Goal: Task Accomplishment & Management: Complete application form

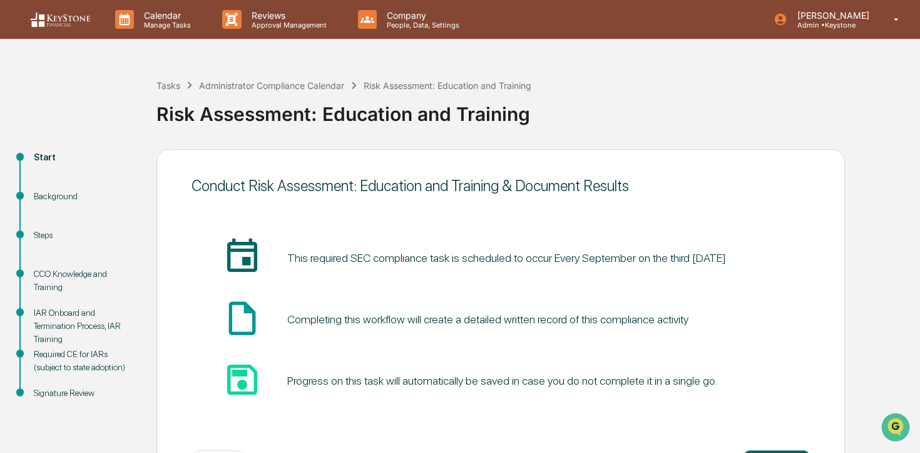
click at [56, 25] on img at bounding box center [60, 20] width 60 height 16
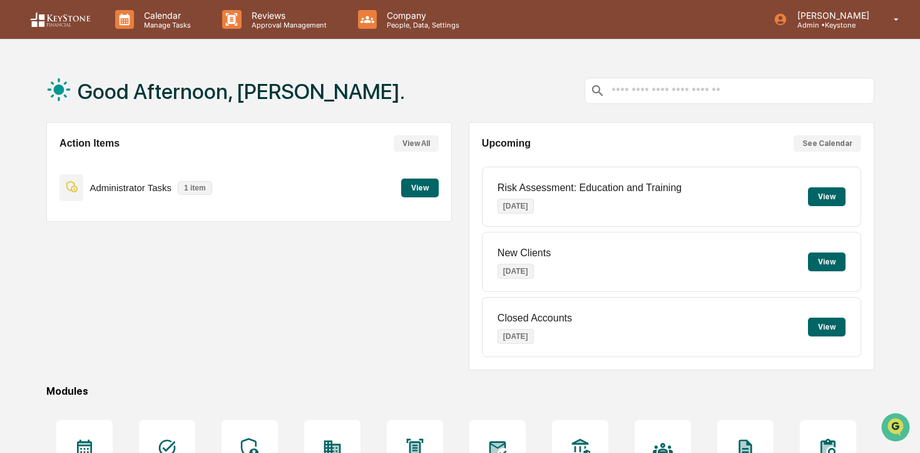
click at [424, 192] on button "View" at bounding box center [420, 187] width 38 height 19
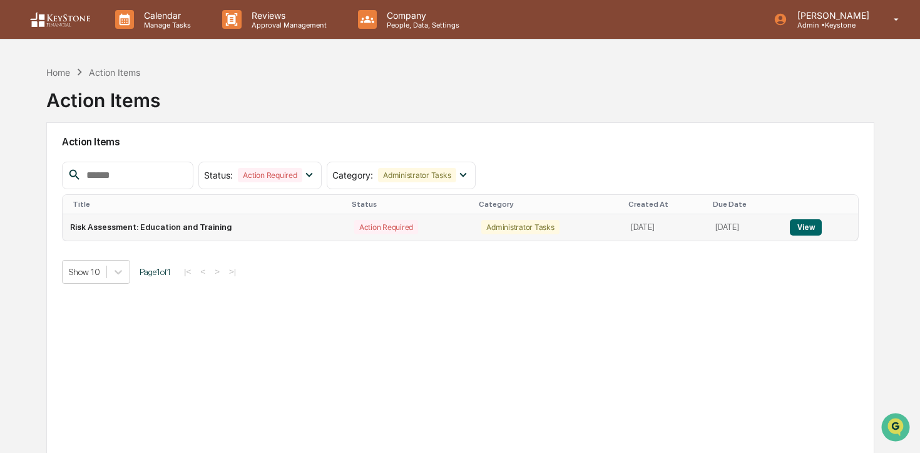
click at [804, 223] on button "View" at bounding box center [806, 227] width 32 height 16
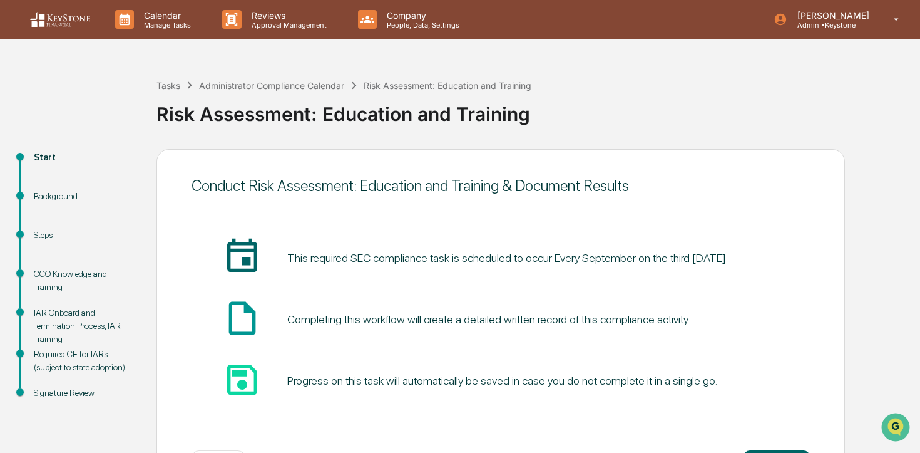
scroll to position [52, 0]
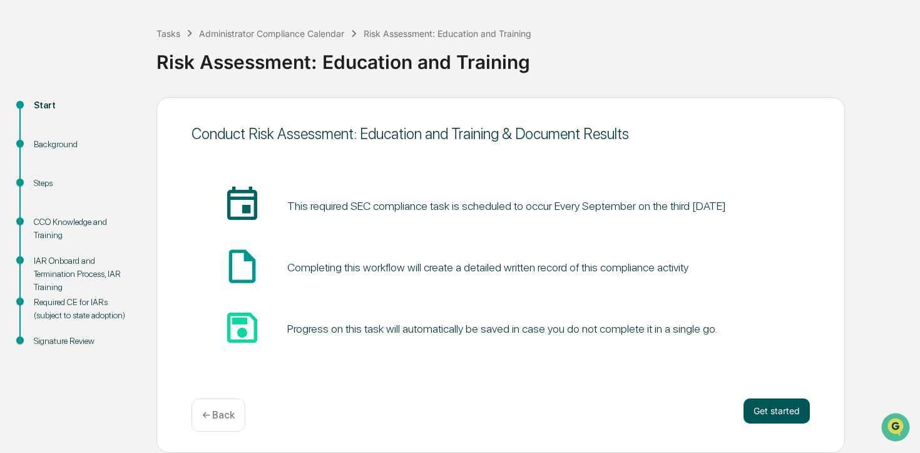
click at [759, 413] on button "Get started" at bounding box center [777, 410] width 66 height 25
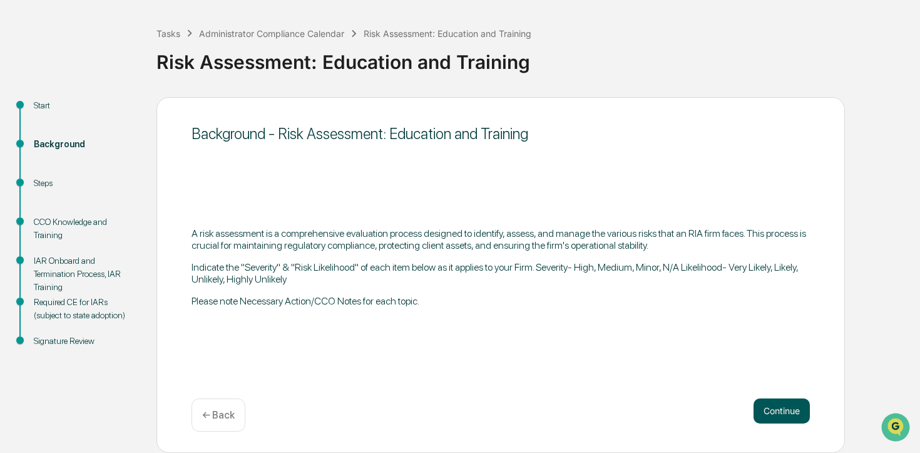
click at [788, 412] on button "Continue" at bounding box center [782, 410] width 56 height 25
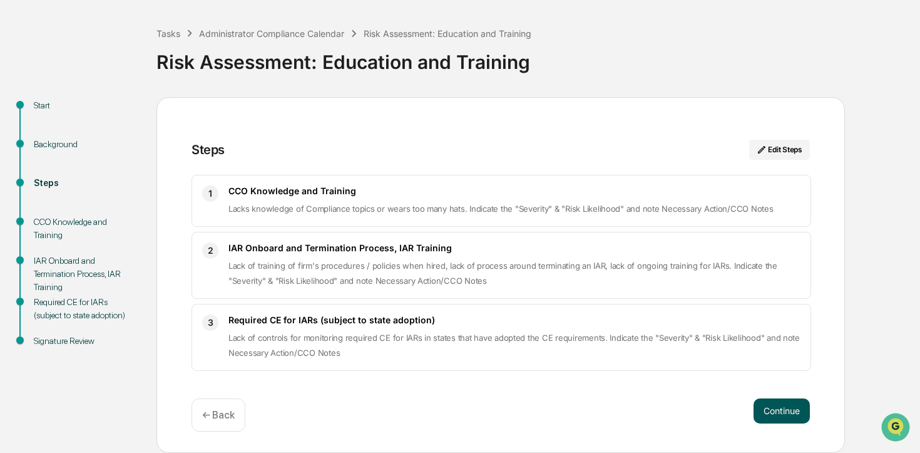
click at [788, 412] on button "Continue" at bounding box center [782, 410] width 56 height 25
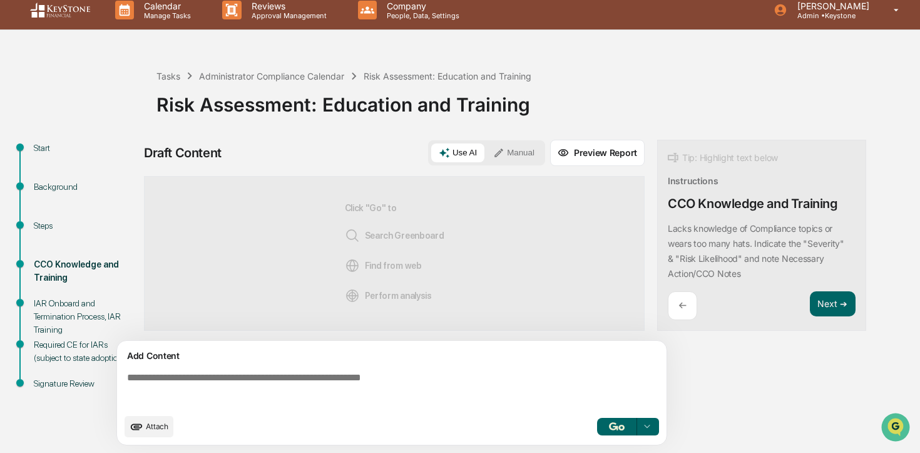
scroll to position [10, 0]
click at [615, 423] on img "button" at bounding box center [616, 426] width 15 height 8
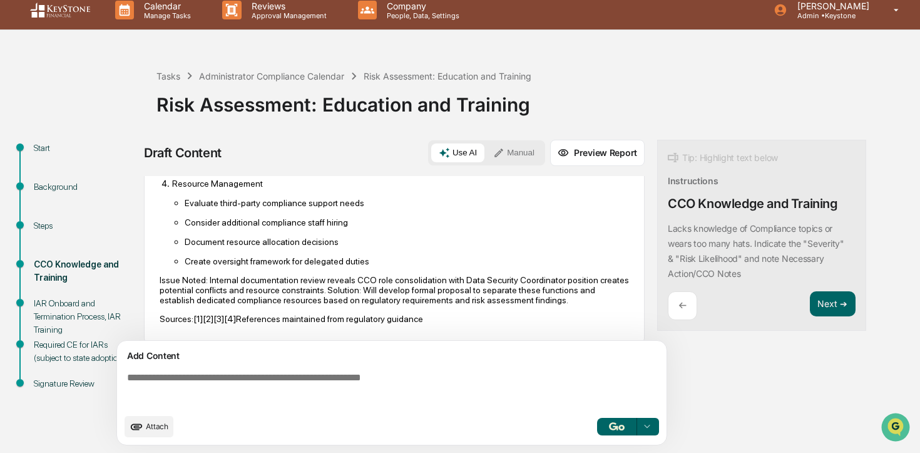
scroll to position [821, 0]
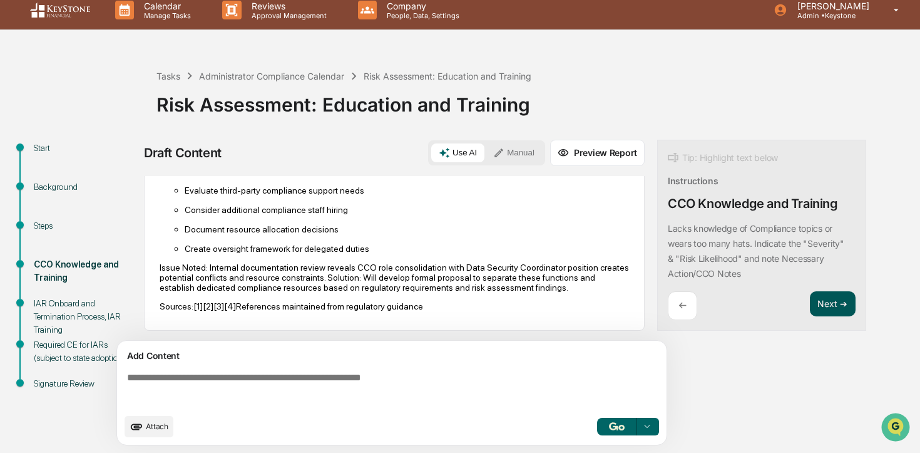
click at [848, 294] on button "Next ➔" at bounding box center [833, 304] width 46 height 26
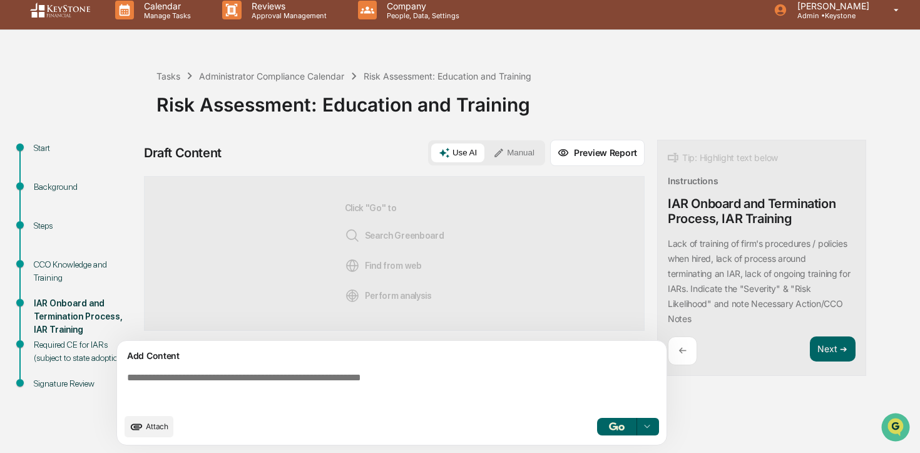
scroll to position [0, 0]
click at [610, 423] on img "button" at bounding box center [616, 426] width 15 height 8
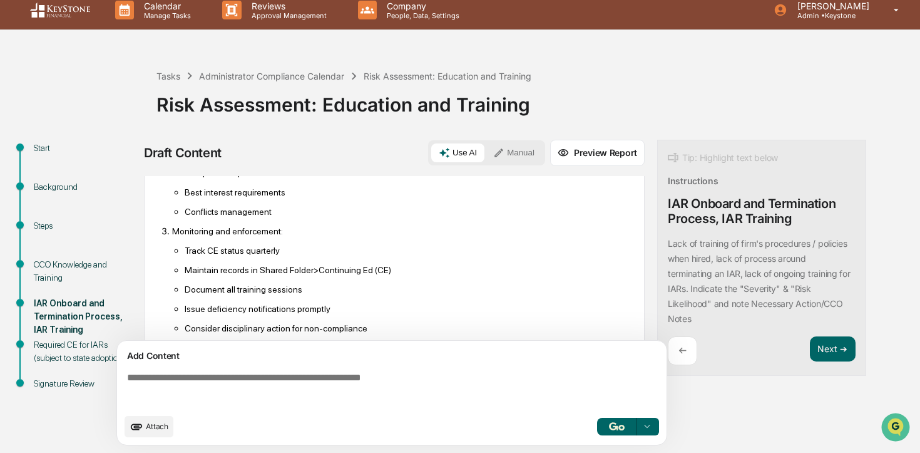
scroll to position [942, 0]
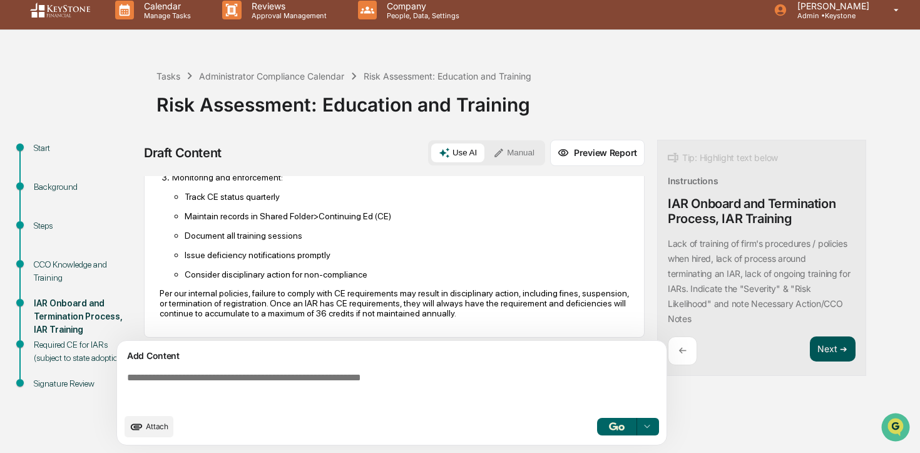
click at [828, 350] on button "Next ➔" at bounding box center [833, 349] width 46 height 26
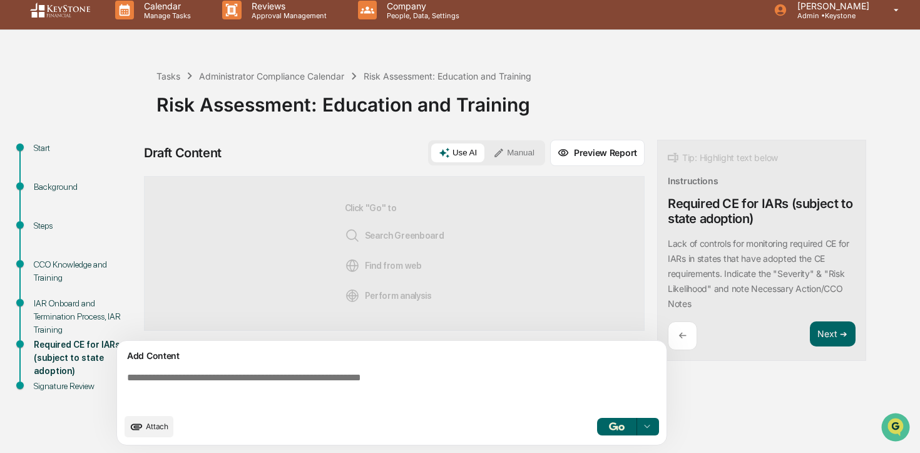
click at [613, 422] on img "button" at bounding box center [616, 426] width 15 height 8
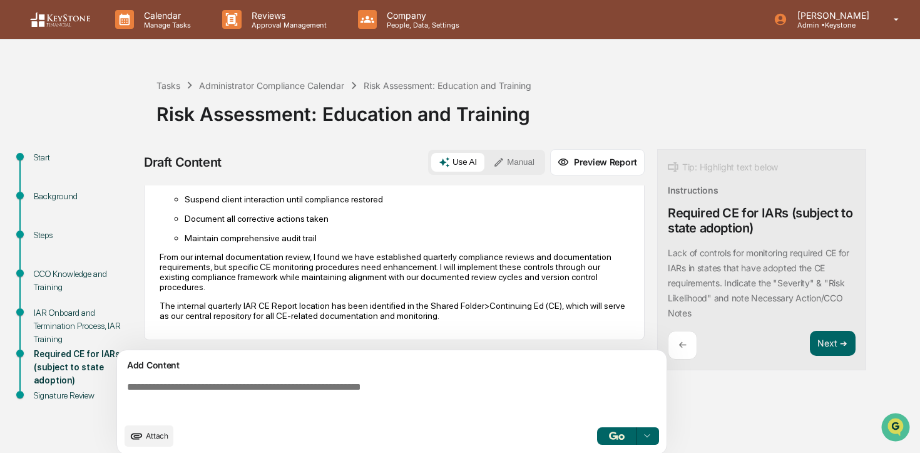
scroll to position [10, 0]
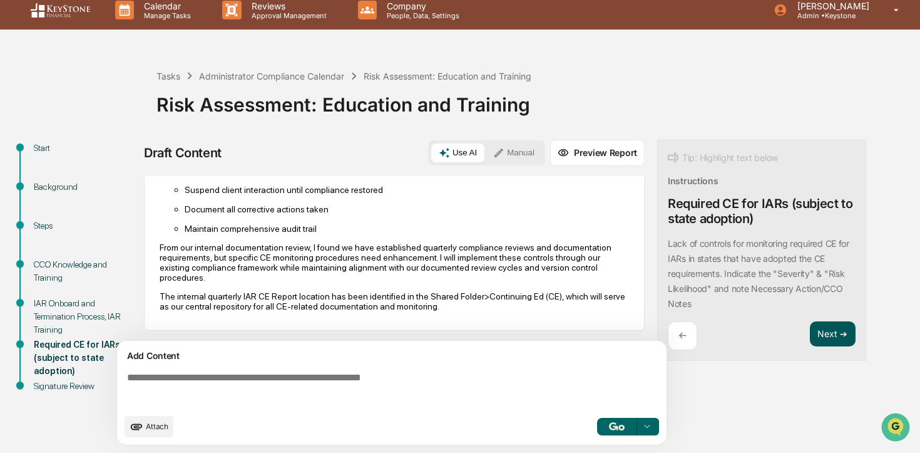
click at [835, 334] on button "Next ➔" at bounding box center [833, 334] width 46 height 26
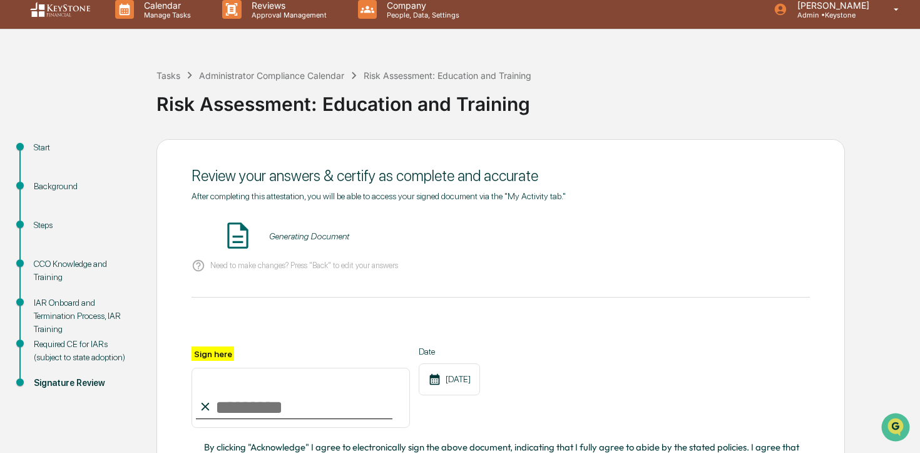
click at [339, 403] on input "Sign here" at bounding box center [301, 397] width 218 height 60
type input "**********"
click at [716, 238] on button "VIEW" at bounding box center [738, 235] width 81 height 21
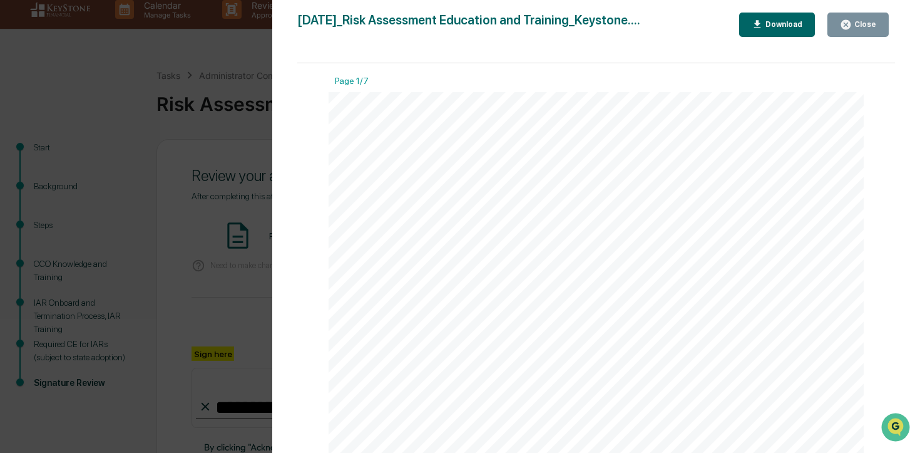
click at [861, 31] on button "Close" at bounding box center [858, 25] width 61 height 24
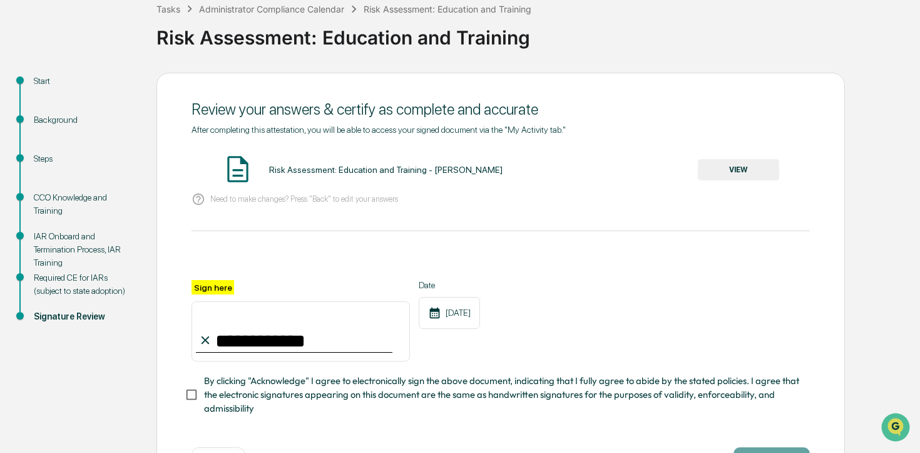
scroll to position [124, 0]
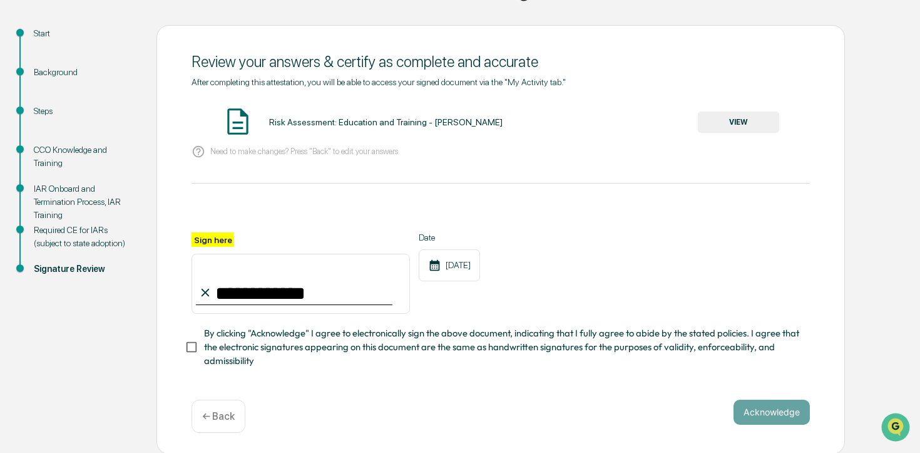
click at [560, 336] on span "By clicking "Acknowledge" I agree to electronically sign the above document, in…" at bounding box center [502, 347] width 596 height 42
click at [773, 406] on button "Acknowledge" at bounding box center [772, 411] width 76 height 25
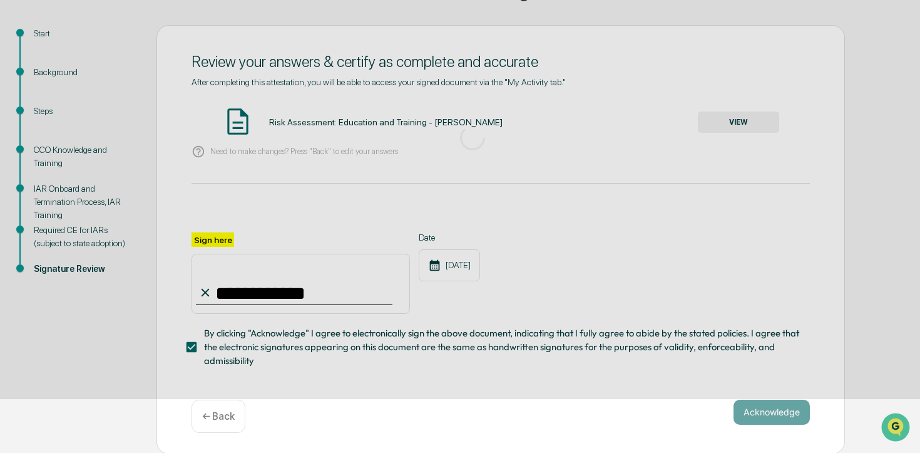
scroll to position [52, 0]
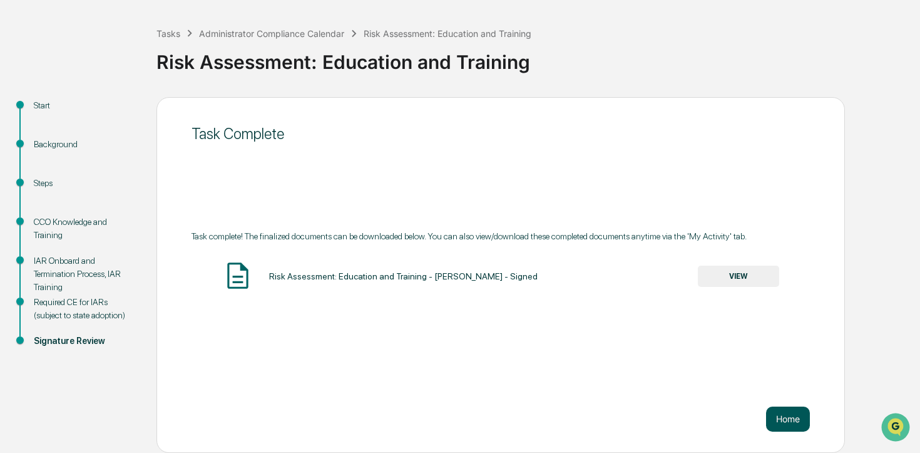
click at [802, 424] on button "Home" at bounding box center [788, 418] width 44 height 25
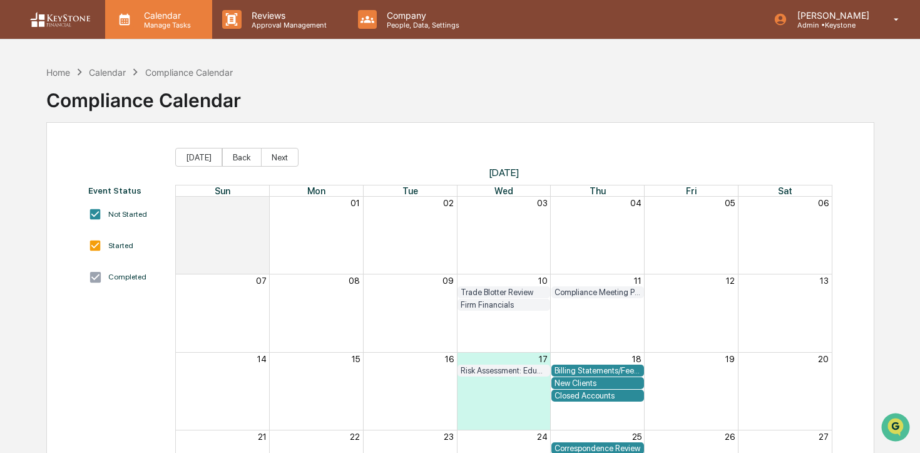
click at [126, 26] on icon at bounding box center [124, 19] width 19 height 19
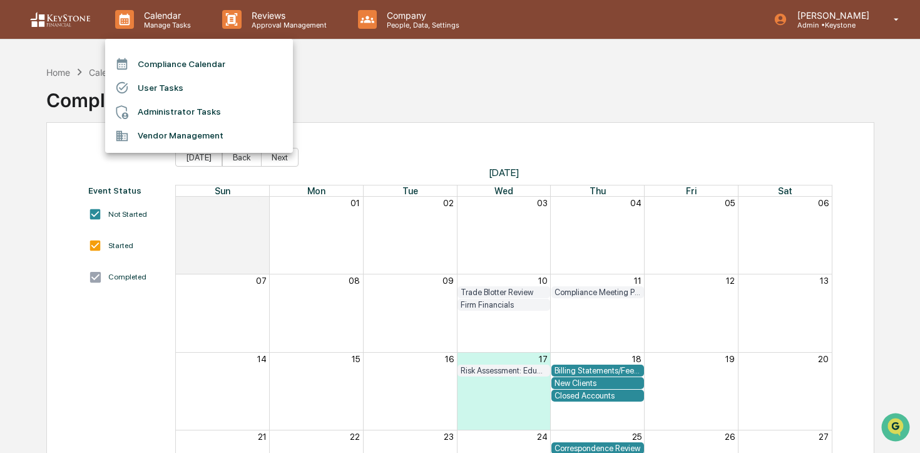
click at [44, 72] on div at bounding box center [460, 226] width 920 height 453
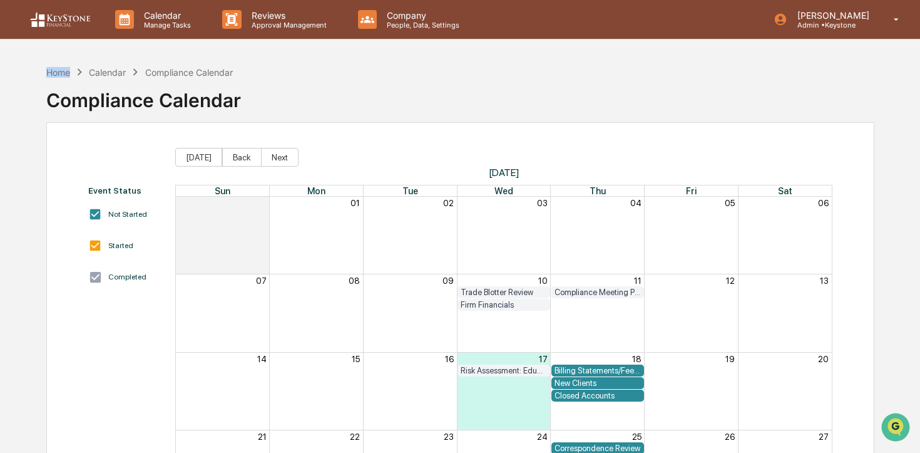
click at [54, 72] on div "Home" at bounding box center [58, 72] width 24 height 11
